Goal: Task Accomplishment & Management: Use online tool/utility

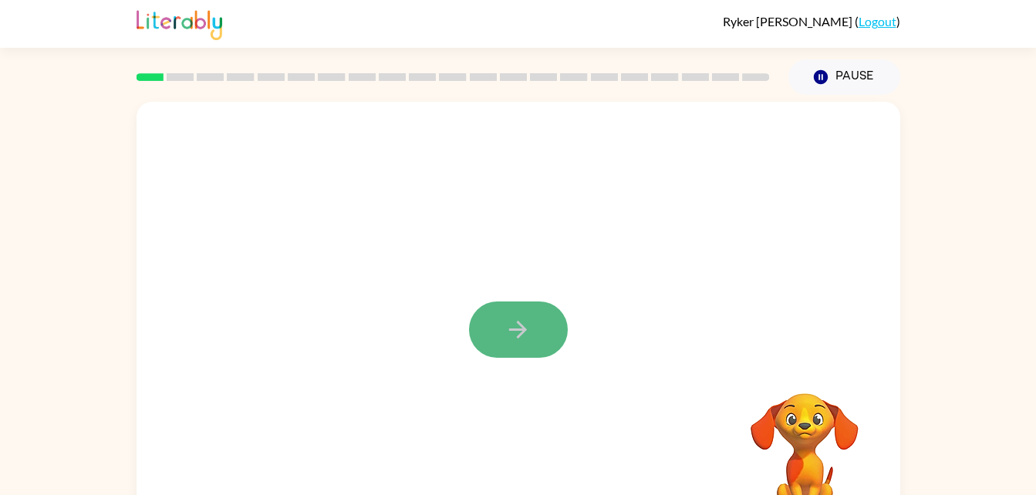
click at [530, 336] on icon "button" at bounding box center [518, 329] width 27 height 27
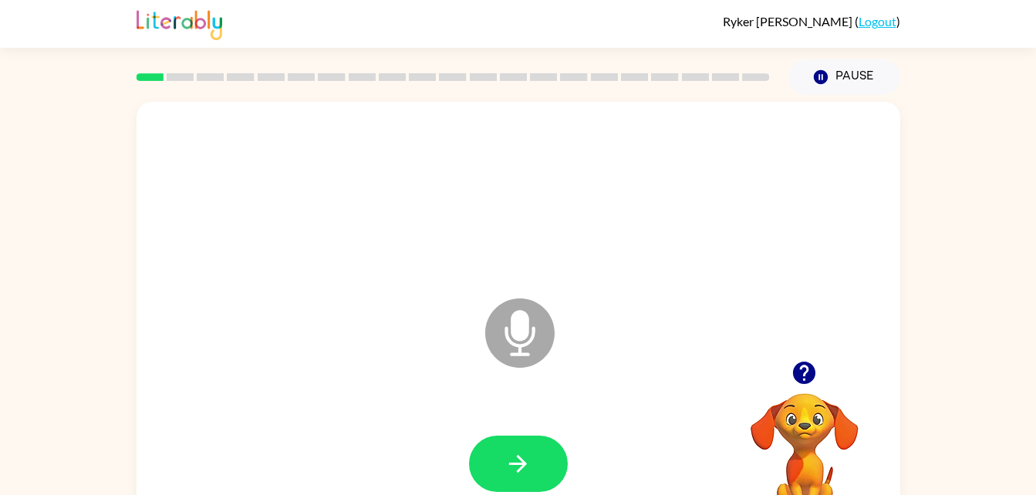
click at [525, 336] on icon "Microphone The Microphone is here when it is your turn to talk" at bounding box center [596, 353] width 231 height 116
click at [512, 350] on icon at bounding box center [519, 333] width 69 height 69
click at [511, 361] on icon at bounding box center [519, 333] width 69 height 69
drag, startPoint x: 519, startPoint y: 329, endPoint x: 521, endPoint y: 339, distance: 10.1
click at [521, 339] on icon "Microphone The Microphone is here when it is your turn to talk" at bounding box center [596, 353] width 231 height 116
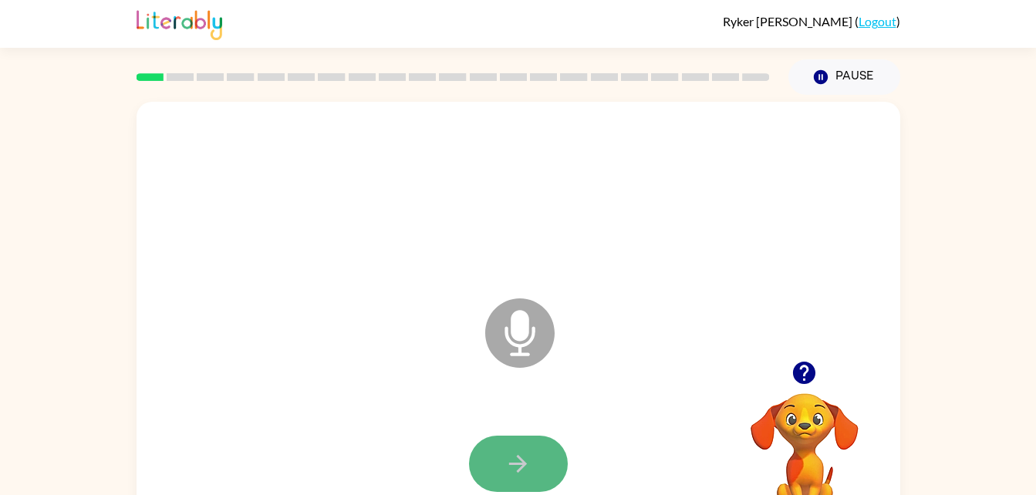
click at [502, 458] on button "button" at bounding box center [518, 464] width 99 height 56
click at [537, 327] on icon at bounding box center [519, 333] width 69 height 69
click at [525, 338] on icon "Microphone The Microphone is here when it is your turn to talk" at bounding box center [596, 353] width 231 height 116
click at [523, 313] on icon "Microphone The Microphone is here when it is your turn to talk" at bounding box center [596, 353] width 231 height 116
click at [502, 462] on button "button" at bounding box center [518, 464] width 99 height 56
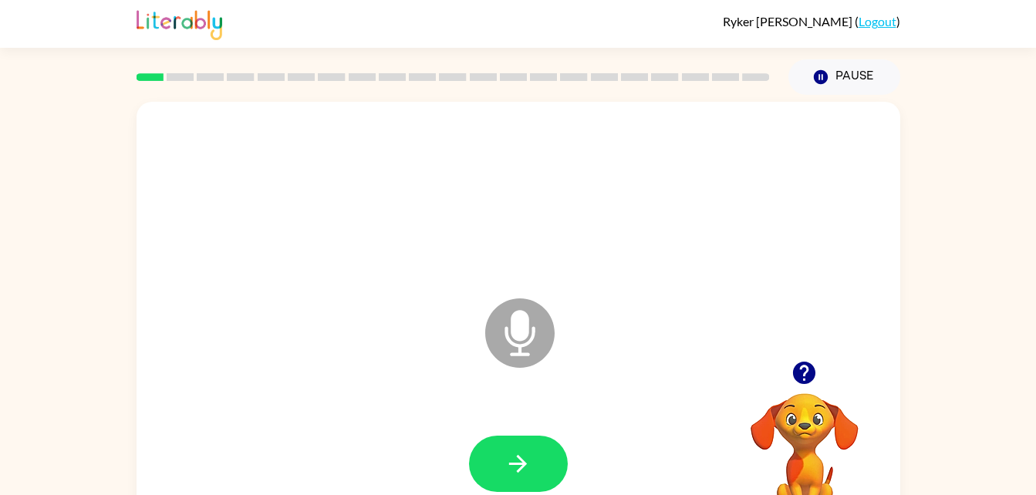
click at [495, 333] on icon at bounding box center [519, 333] width 69 height 69
click at [512, 361] on icon at bounding box center [519, 333] width 69 height 69
click at [512, 363] on icon at bounding box center [519, 333] width 69 height 69
click at [522, 352] on icon at bounding box center [519, 333] width 69 height 69
drag, startPoint x: 524, startPoint y: 476, endPoint x: 522, endPoint y: 468, distance: 8.6
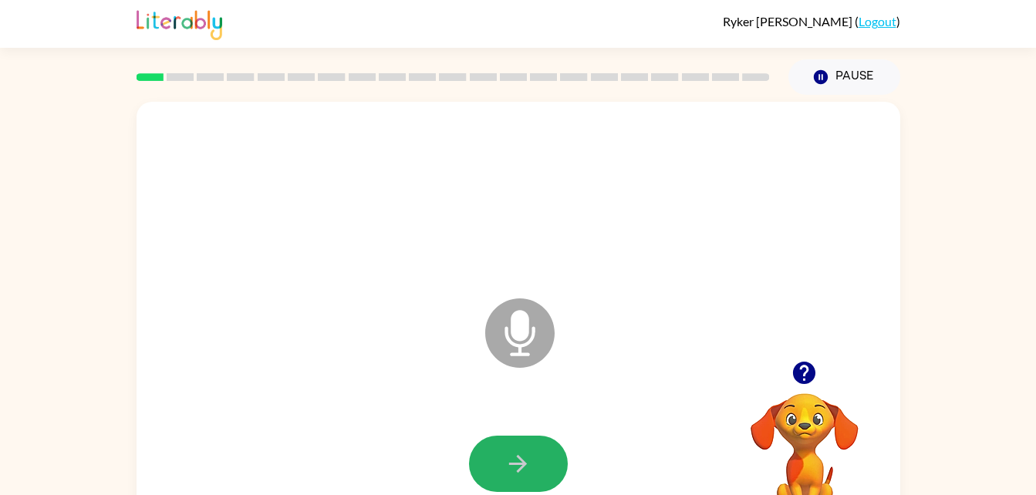
click at [522, 468] on icon "button" at bounding box center [518, 464] width 27 height 27
click at [528, 340] on icon at bounding box center [519, 333] width 69 height 69
click at [522, 344] on icon "Microphone The Microphone is here when it is your turn to talk" at bounding box center [596, 353] width 231 height 116
click at [524, 441] on button "button" at bounding box center [518, 464] width 99 height 56
click at [528, 463] on icon "button" at bounding box center [518, 464] width 27 height 27
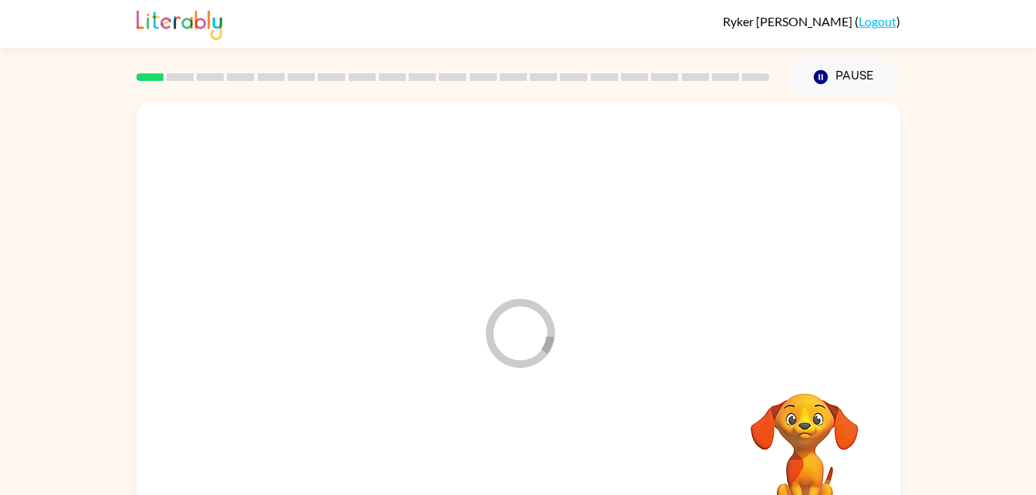
click at [528, 463] on div at bounding box center [518, 464] width 733 height 127
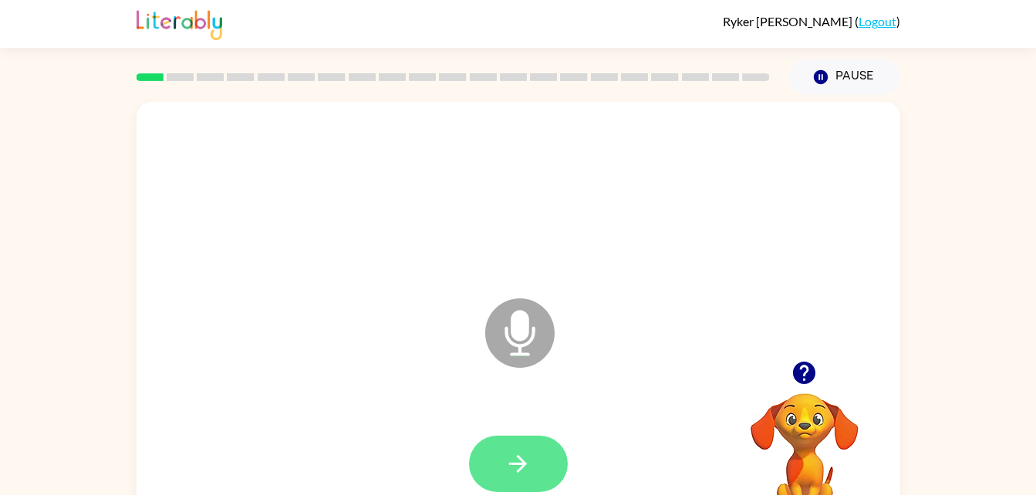
click at [502, 470] on button "button" at bounding box center [518, 464] width 99 height 56
click at [530, 350] on icon at bounding box center [519, 333] width 69 height 69
click at [511, 482] on button "button" at bounding box center [518, 464] width 99 height 56
click at [507, 350] on icon at bounding box center [519, 333] width 69 height 69
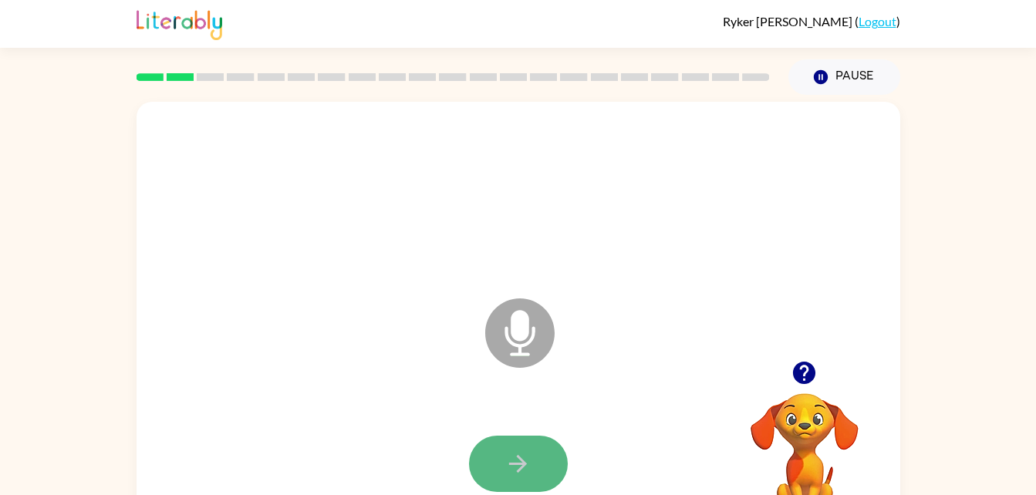
click at [520, 477] on icon "button" at bounding box center [518, 464] width 27 height 27
click at [515, 470] on icon "button" at bounding box center [518, 464] width 27 height 27
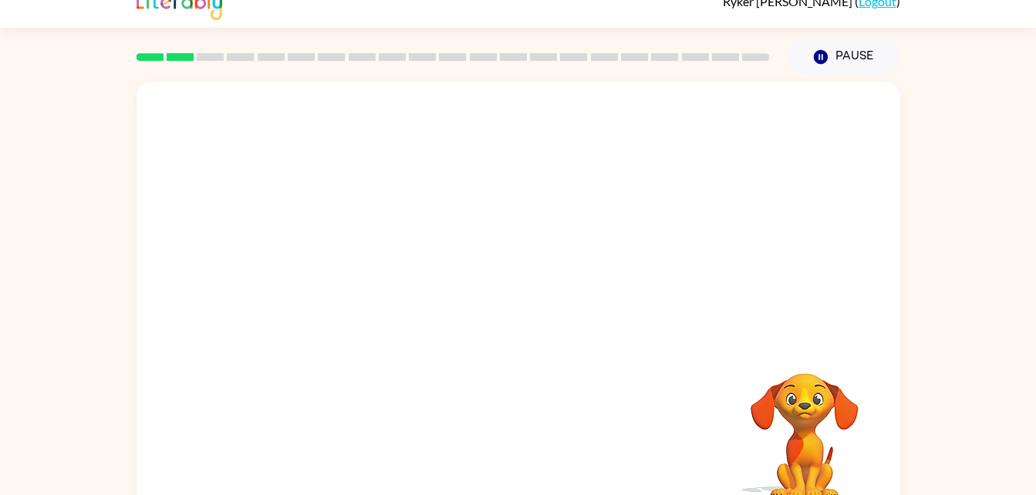
scroll to position [21, 0]
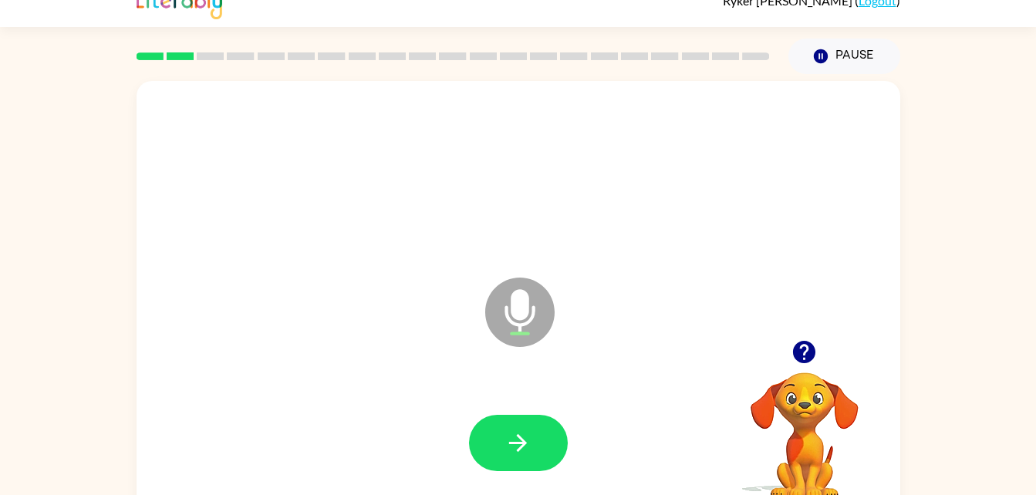
click at [515, 311] on icon "Microphone The Microphone is here when it is your turn to talk" at bounding box center [596, 332] width 231 height 116
click at [533, 461] on button "button" at bounding box center [518, 443] width 99 height 56
click at [508, 312] on icon "Microphone The Microphone is here when it is your turn to talk" at bounding box center [596, 332] width 231 height 116
click at [526, 440] on icon "button" at bounding box center [518, 443] width 27 height 27
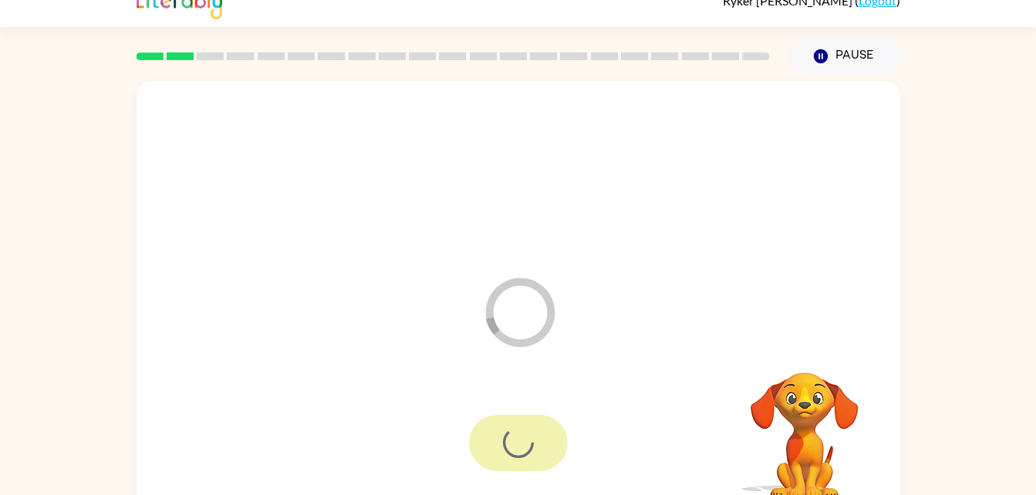
click at [526, 440] on div at bounding box center [518, 443] width 99 height 56
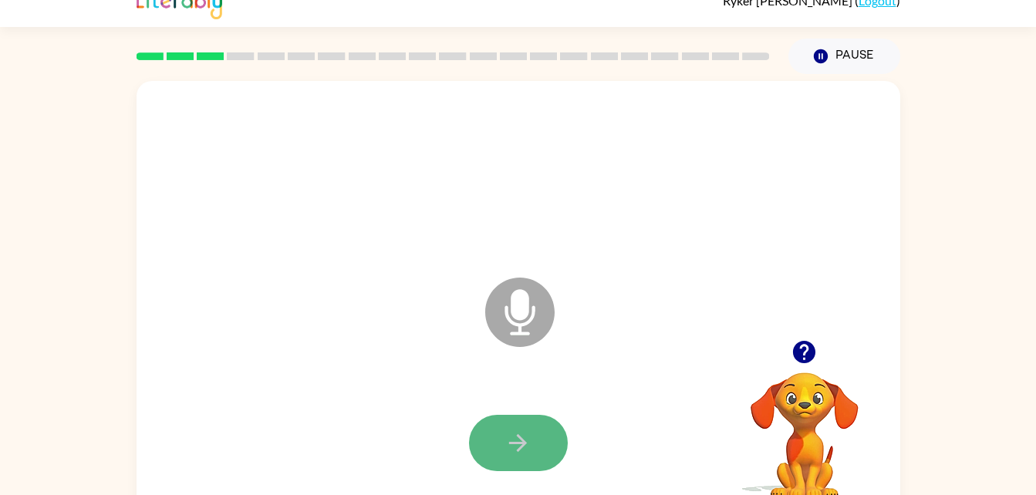
click at [536, 453] on button "button" at bounding box center [518, 443] width 99 height 56
click at [536, 444] on button "button" at bounding box center [518, 443] width 99 height 56
click at [521, 454] on icon "button" at bounding box center [518, 443] width 27 height 27
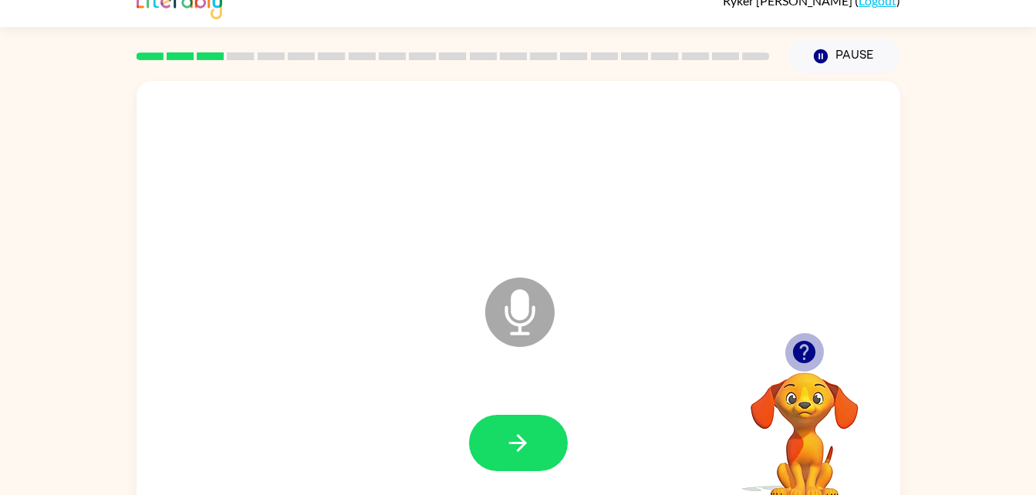
click at [796, 345] on icon "button" at bounding box center [804, 352] width 22 height 22
click at [524, 324] on icon "Microphone The Microphone is here when it is your turn to talk" at bounding box center [596, 332] width 231 height 116
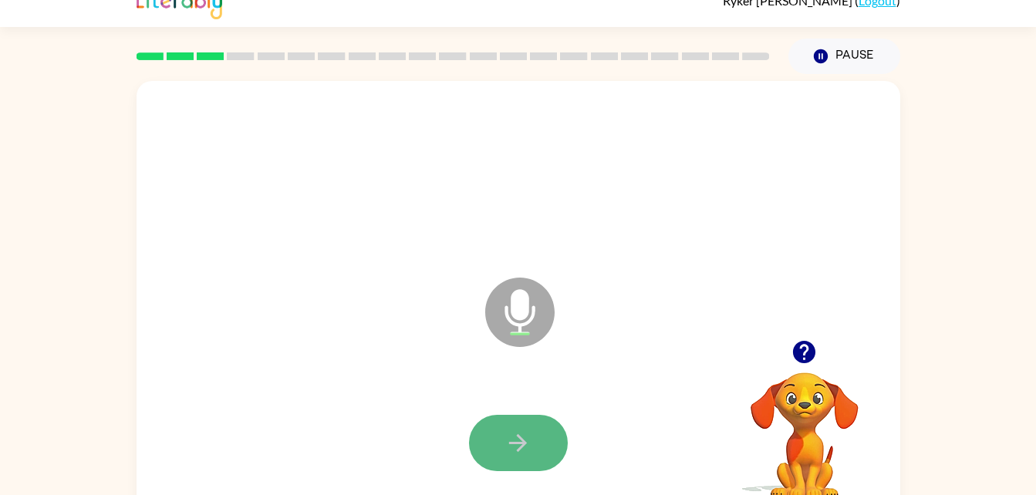
click at [509, 441] on icon "button" at bounding box center [518, 443] width 27 height 27
click at [512, 434] on icon "button" at bounding box center [518, 443] width 27 height 27
click at [515, 433] on icon "button" at bounding box center [518, 443] width 27 height 27
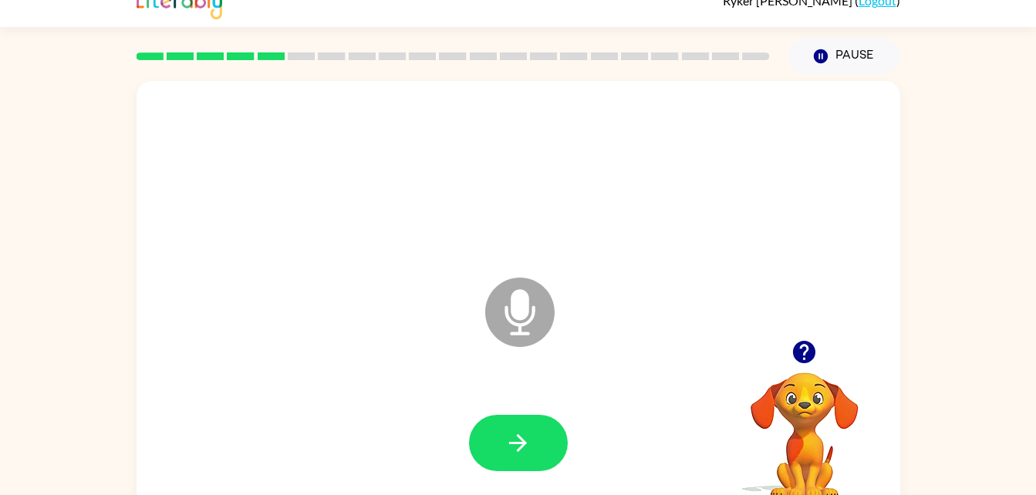
click at [831, 369] on div at bounding box center [805, 352] width 154 height 39
click at [789, 340] on button "button" at bounding box center [804, 352] width 39 height 39
click at [549, 436] on button "button" at bounding box center [518, 443] width 99 height 56
click at [521, 326] on icon "Microphone The Microphone is here when it is your turn to talk" at bounding box center [596, 332] width 231 height 116
click at [806, 352] on icon "button" at bounding box center [804, 352] width 27 height 27
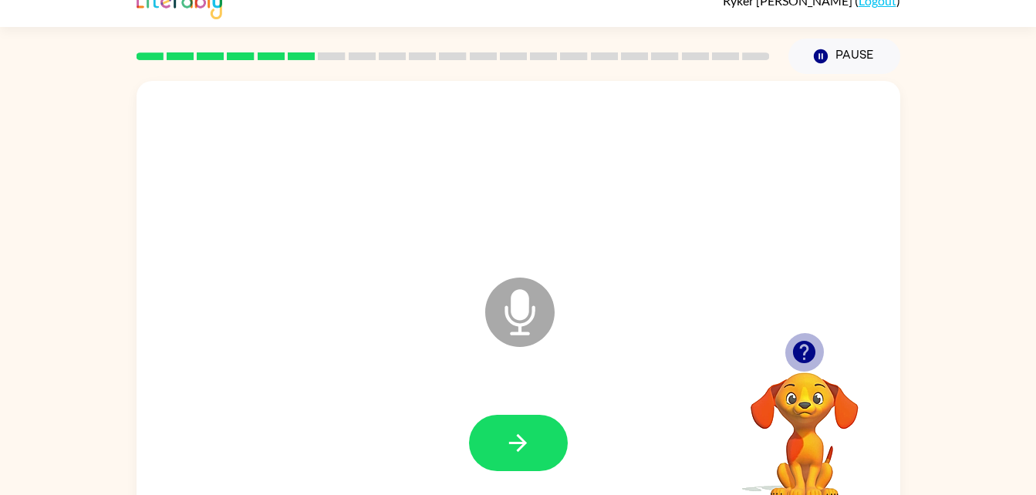
click at [800, 360] on icon "button" at bounding box center [804, 352] width 22 height 22
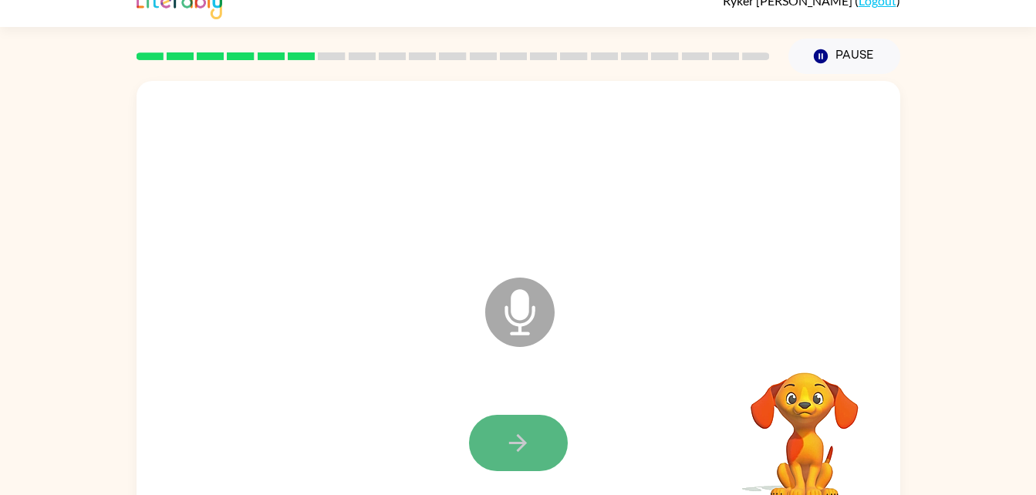
click at [515, 451] on icon "button" at bounding box center [518, 443] width 27 height 27
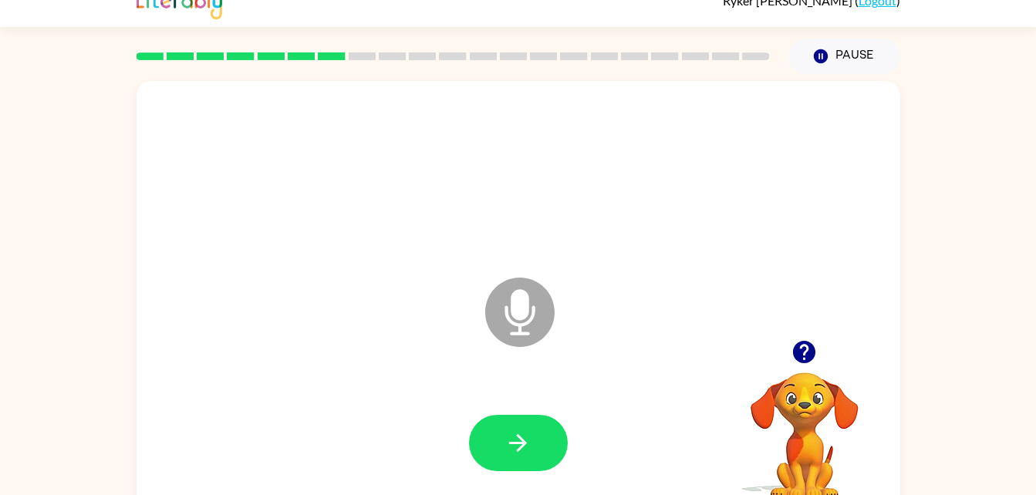
click at [807, 350] on icon "button" at bounding box center [804, 352] width 27 height 27
click at [799, 356] on icon "button" at bounding box center [804, 352] width 22 height 22
click at [799, 346] on icon "button" at bounding box center [804, 352] width 22 height 22
click at [513, 441] on icon "button" at bounding box center [518, 443] width 27 height 27
click at [536, 427] on button "button" at bounding box center [518, 443] width 99 height 56
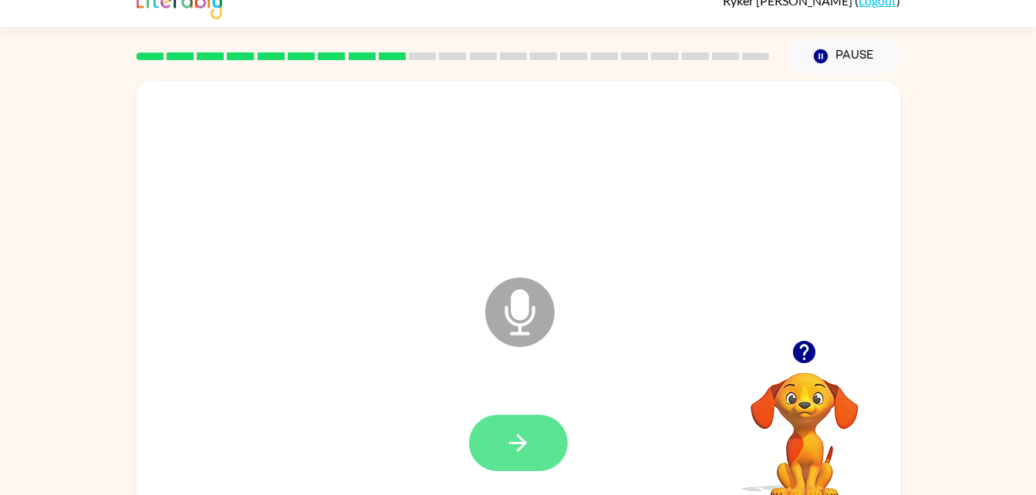
click at [546, 457] on button "button" at bounding box center [518, 443] width 99 height 56
drag, startPoint x: 546, startPoint y: 457, endPoint x: 473, endPoint y: 483, distance: 77.9
click at [473, 483] on div at bounding box center [518, 443] width 733 height 127
click at [502, 456] on button "button" at bounding box center [518, 443] width 99 height 56
click at [519, 441] on icon "button" at bounding box center [518, 443] width 27 height 27
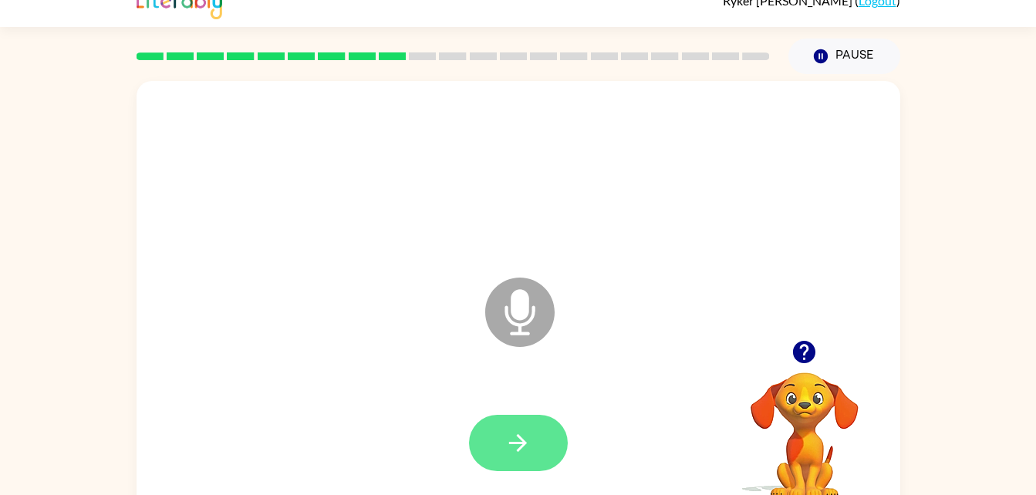
click at [500, 439] on button "button" at bounding box center [518, 443] width 99 height 56
click at [498, 446] on button "button" at bounding box center [518, 443] width 99 height 56
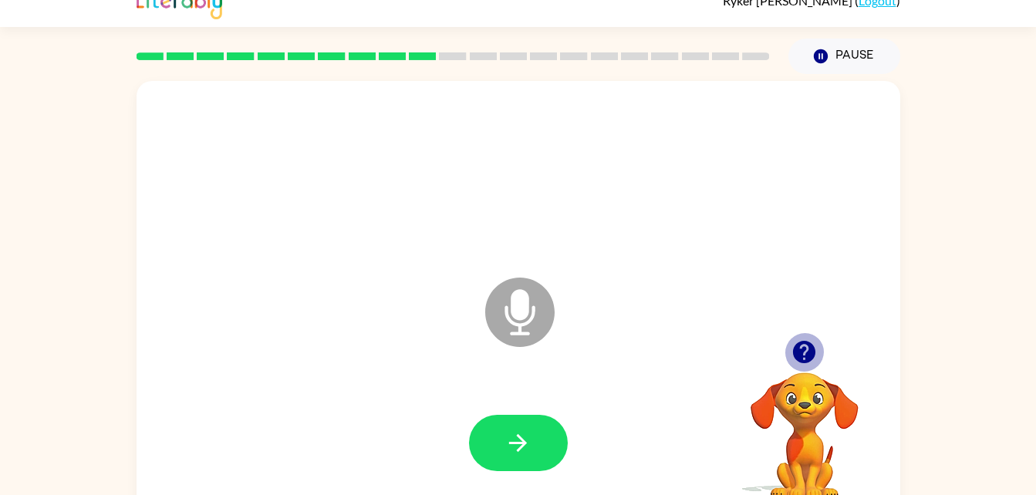
click at [811, 355] on icon "button" at bounding box center [804, 352] width 22 height 22
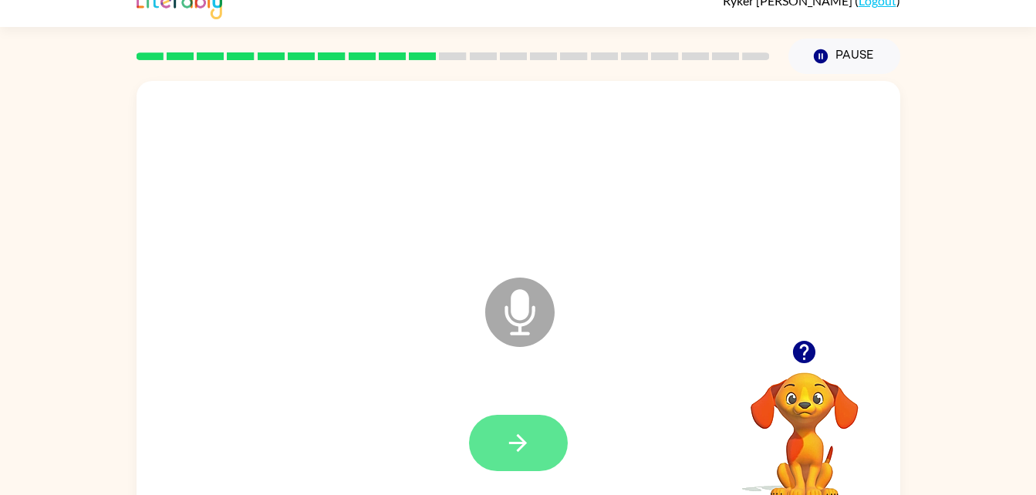
click at [530, 442] on icon "button" at bounding box center [518, 443] width 27 height 27
click at [515, 458] on button "button" at bounding box center [518, 443] width 99 height 56
drag, startPoint x: 515, startPoint y: 458, endPoint x: 495, endPoint y: 454, distance: 19.7
click at [495, 454] on button "button" at bounding box center [518, 443] width 99 height 56
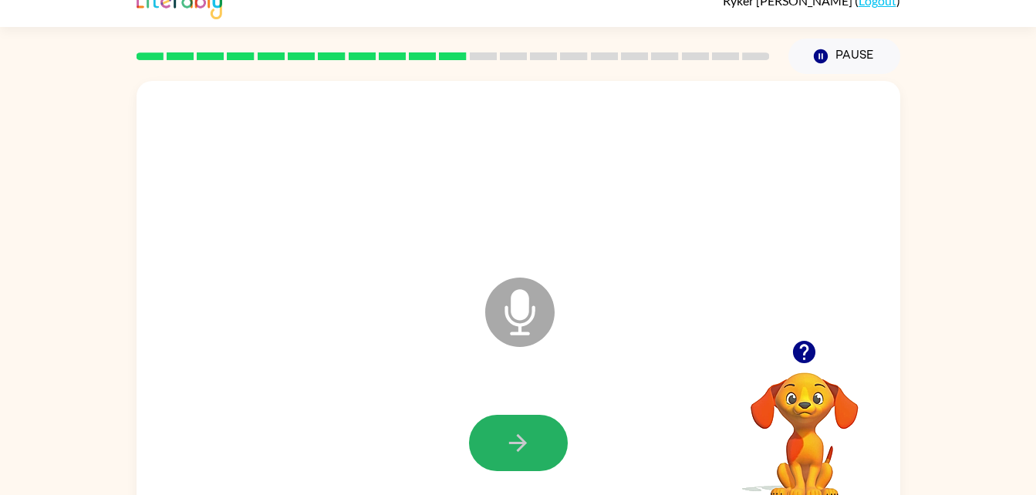
click at [497, 451] on button "button" at bounding box center [518, 443] width 99 height 56
click at [496, 443] on button "button" at bounding box center [518, 443] width 99 height 56
click at [495, 449] on button "button" at bounding box center [518, 443] width 99 height 56
click at [496, 430] on button "button" at bounding box center [518, 443] width 99 height 56
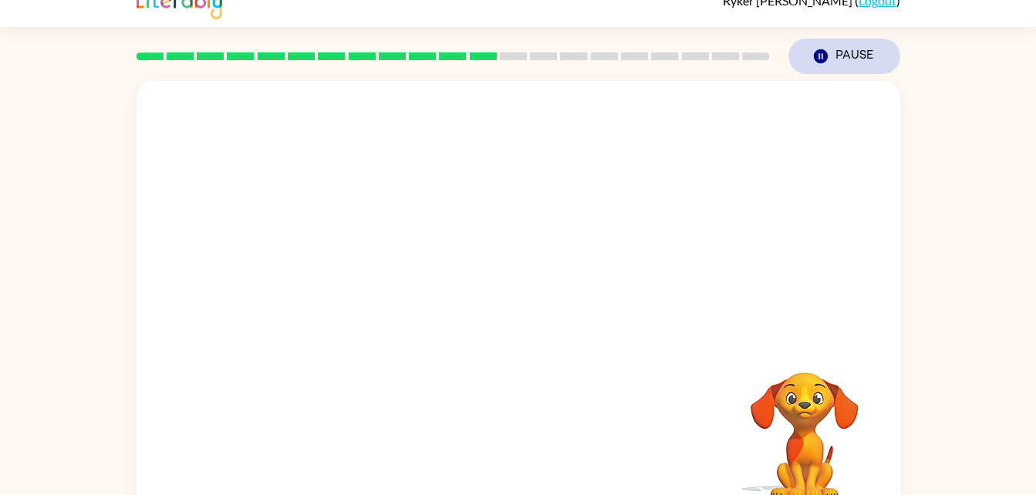
click at [849, 55] on button "Pause Pause" at bounding box center [845, 56] width 112 height 35
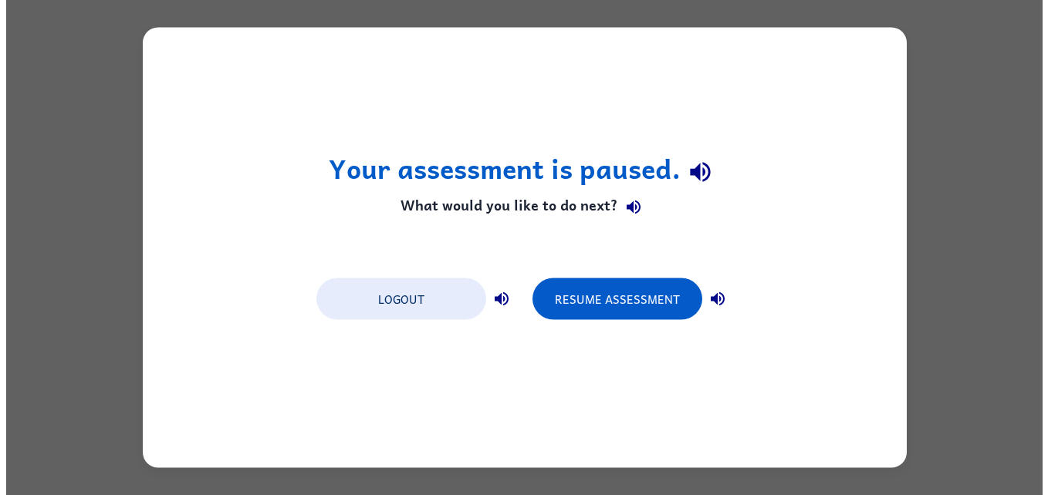
scroll to position [0, 0]
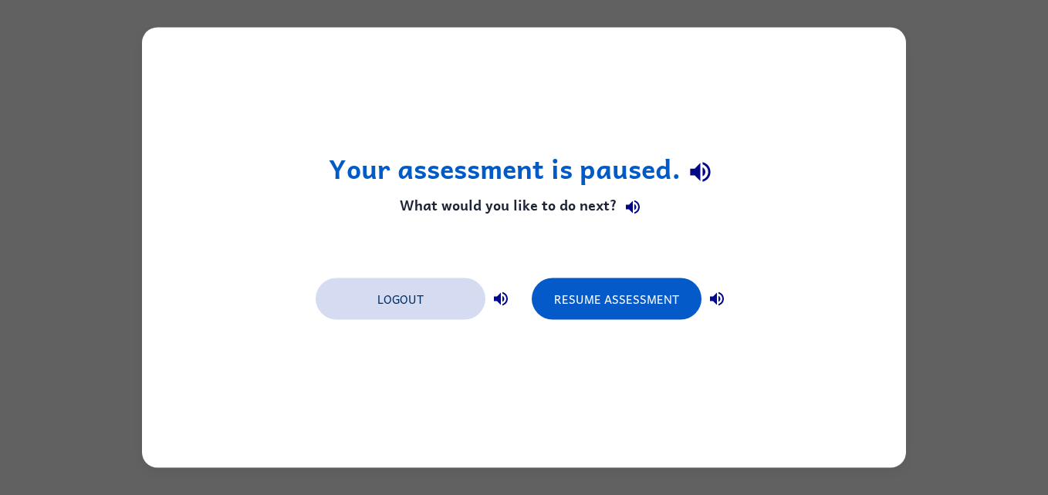
click at [357, 293] on button "Logout" at bounding box center [401, 300] width 170 height 42
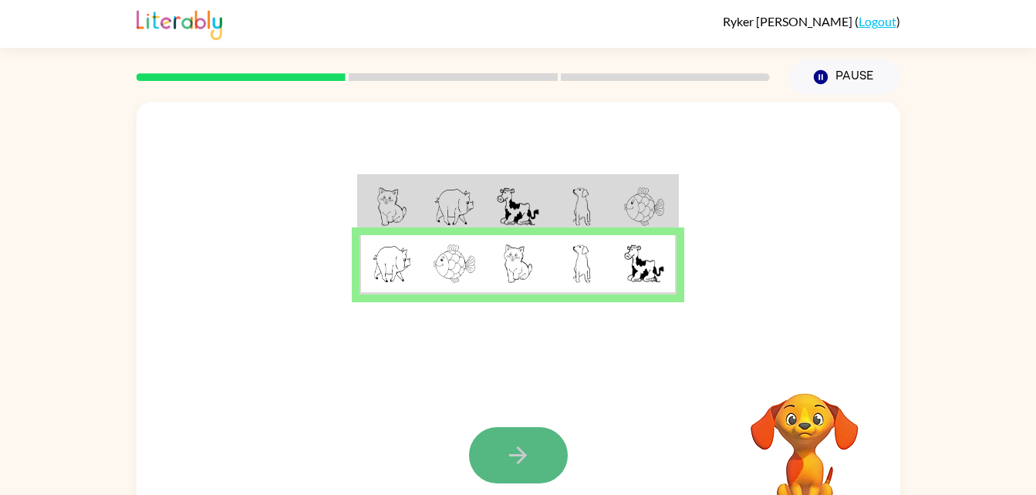
click at [546, 444] on button "button" at bounding box center [518, 455] width 99 height 56
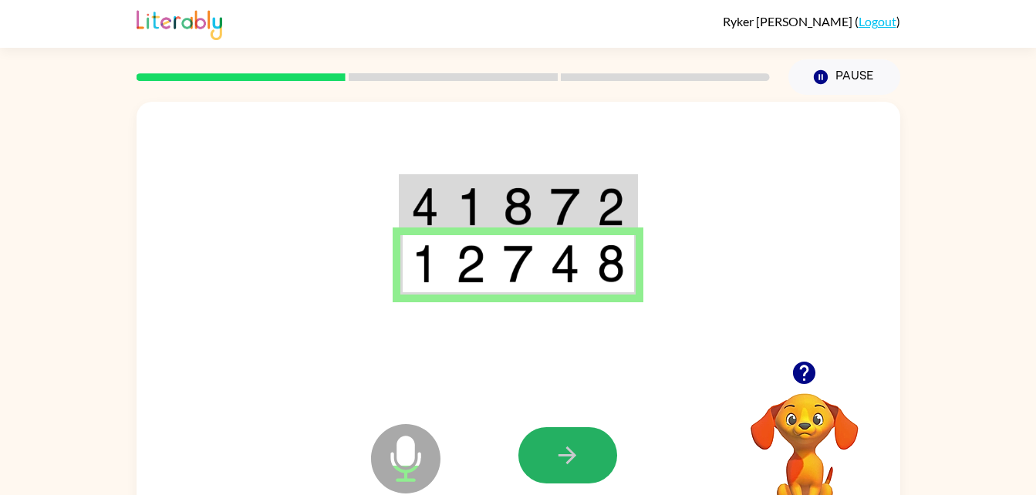
click at [546, 444] on button "button" at bounding box center [568, 455] width 99 height 56
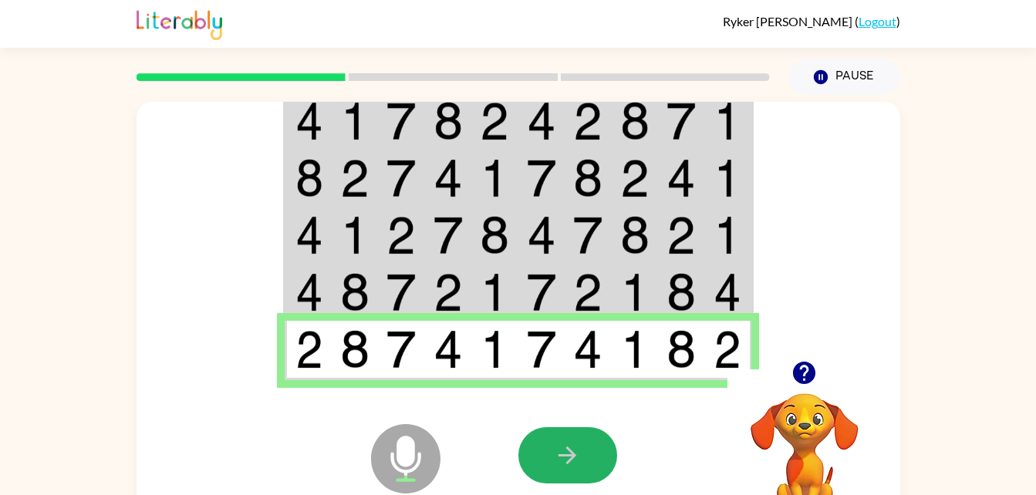
click at [546, 444] on button "button" at bounding box center [568, 455] width 99 height 56
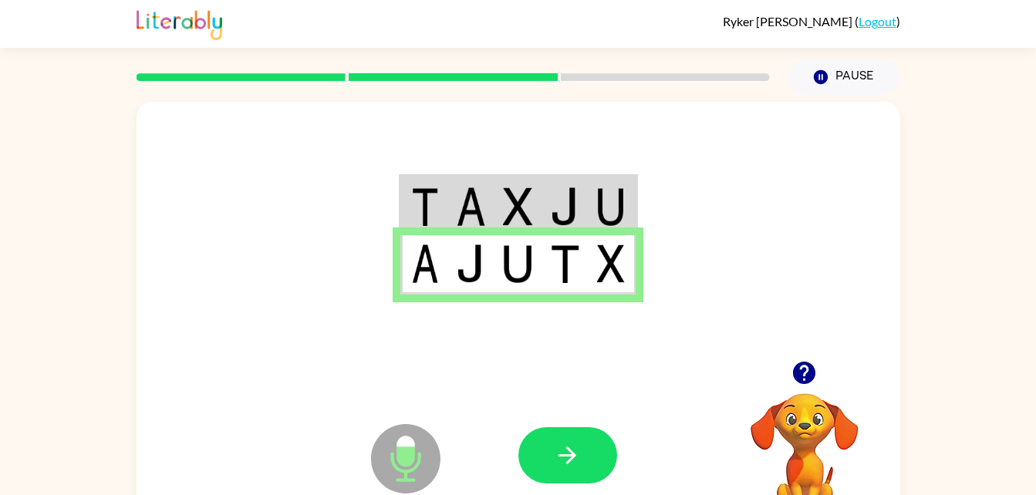
click at [546, 444] on button "button" at bounding box center [568, 455] width 99 height 56
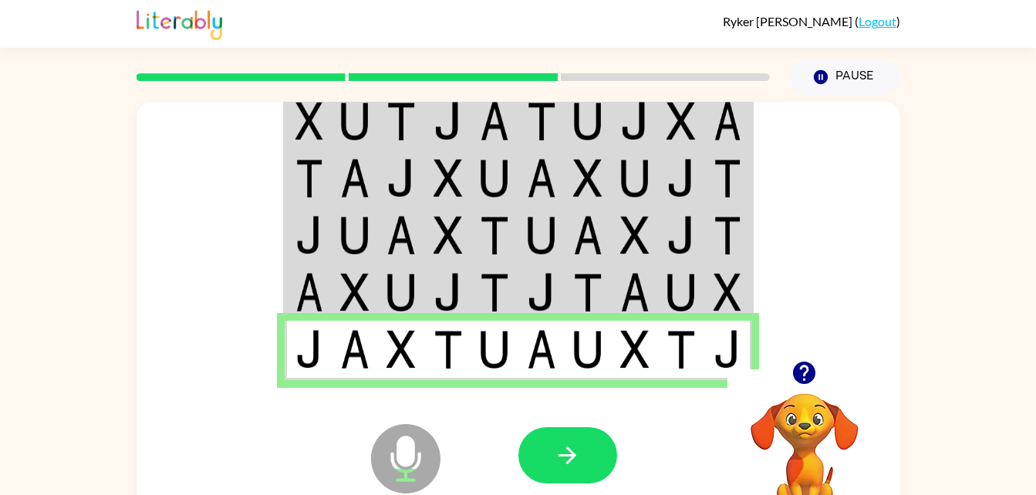
click at [546, 444] on button "button" at bounding box center [568, 455] width 99 height 56
